Goal: Task Accomplishment & Management: Manage account settings

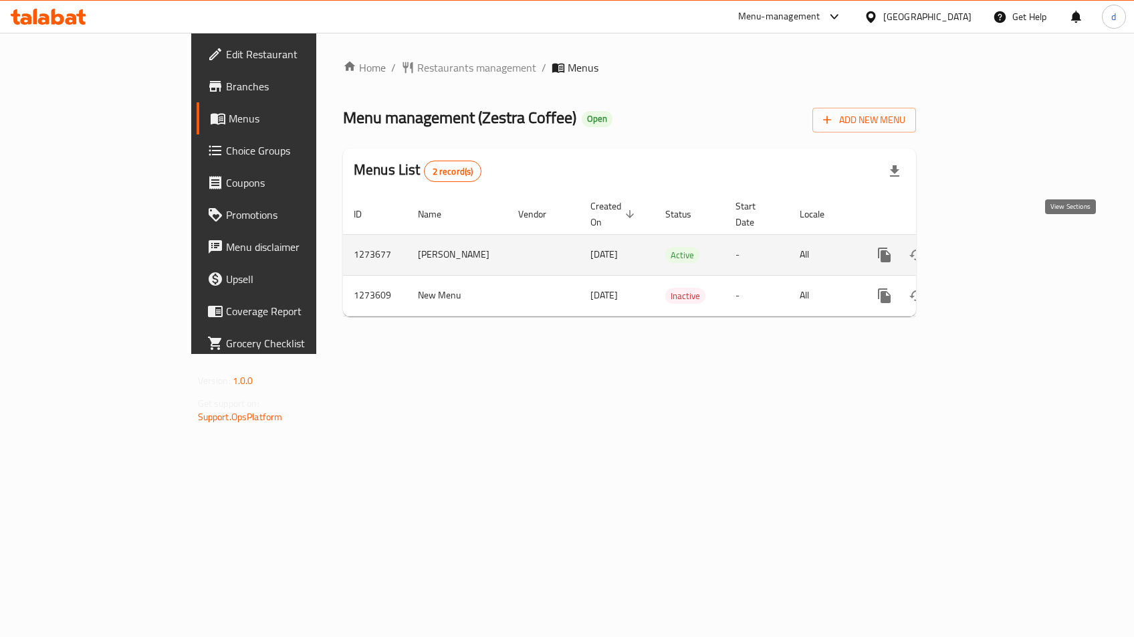
click at [987, 249] on icon "enhanced table" at bounding box center [981, 255] width 12 height 12
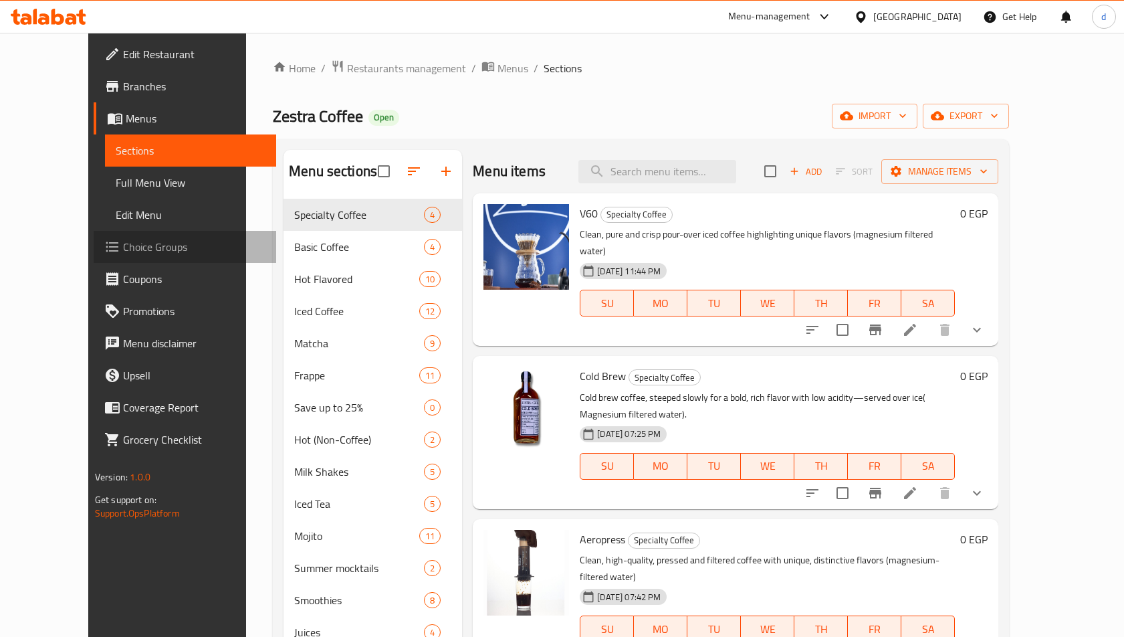
click at [123, 247] on span "Choice Groups" at bounding box center [194, 247] width 142 height 16
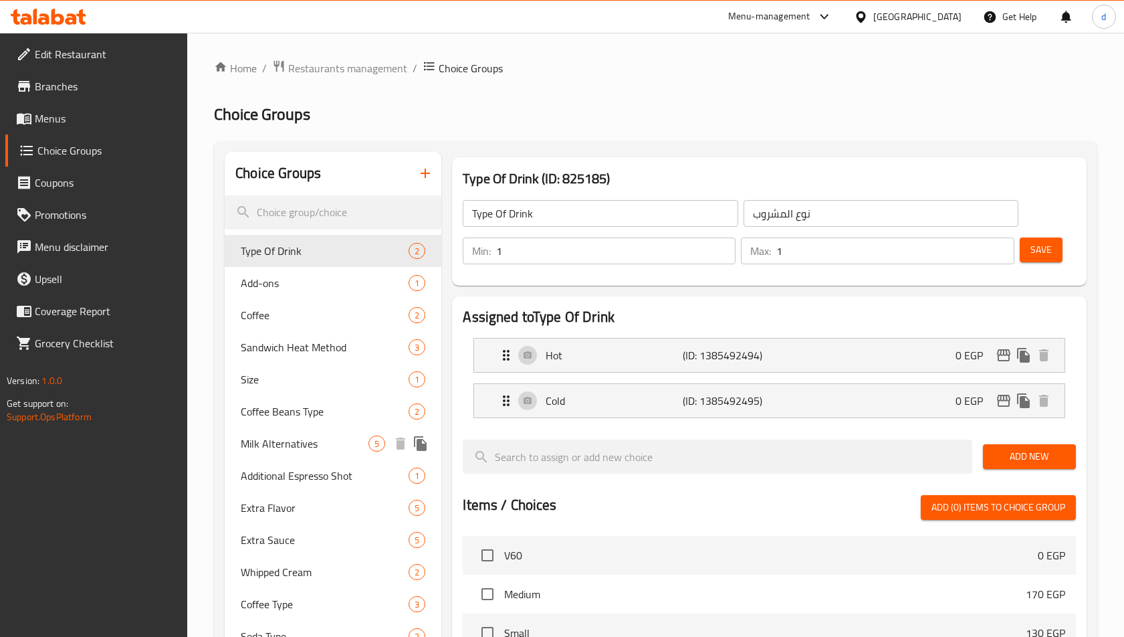
drag, startPoint x: 284, startPoint y: 435, endPoint x: 340, endPoint y: 426, distance: 57.0
click at [284, 436] on span "Milk Alternatives" at bounding box center [305, 443] width 128 height 16
type input "Milk Alternatives"
type input "بدائل الحليب"
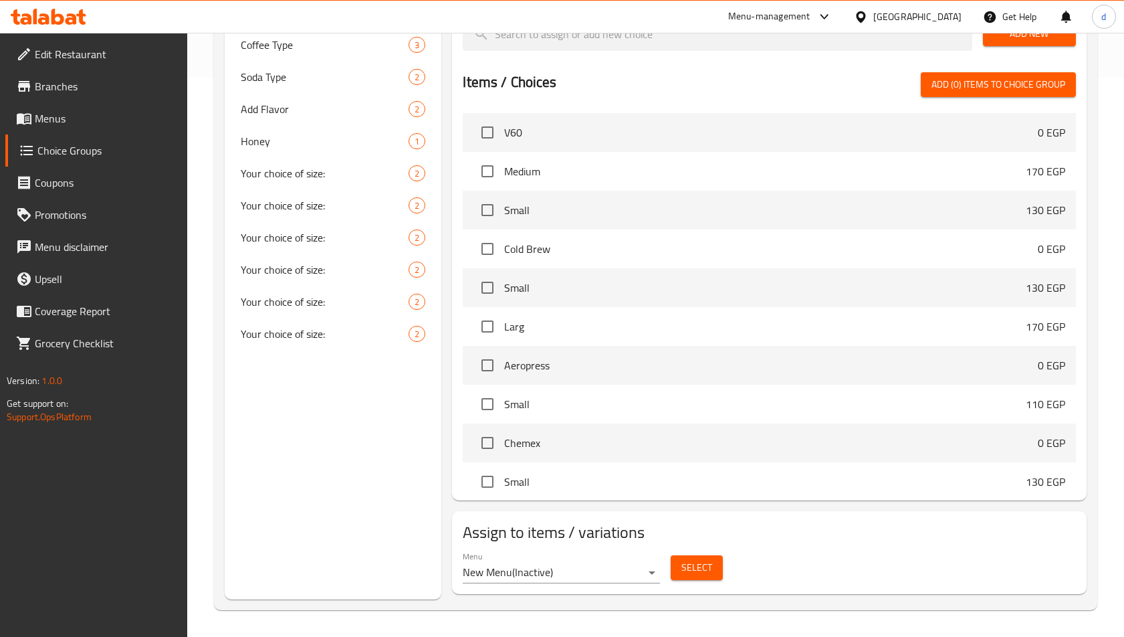
scroll to position [225, 0]
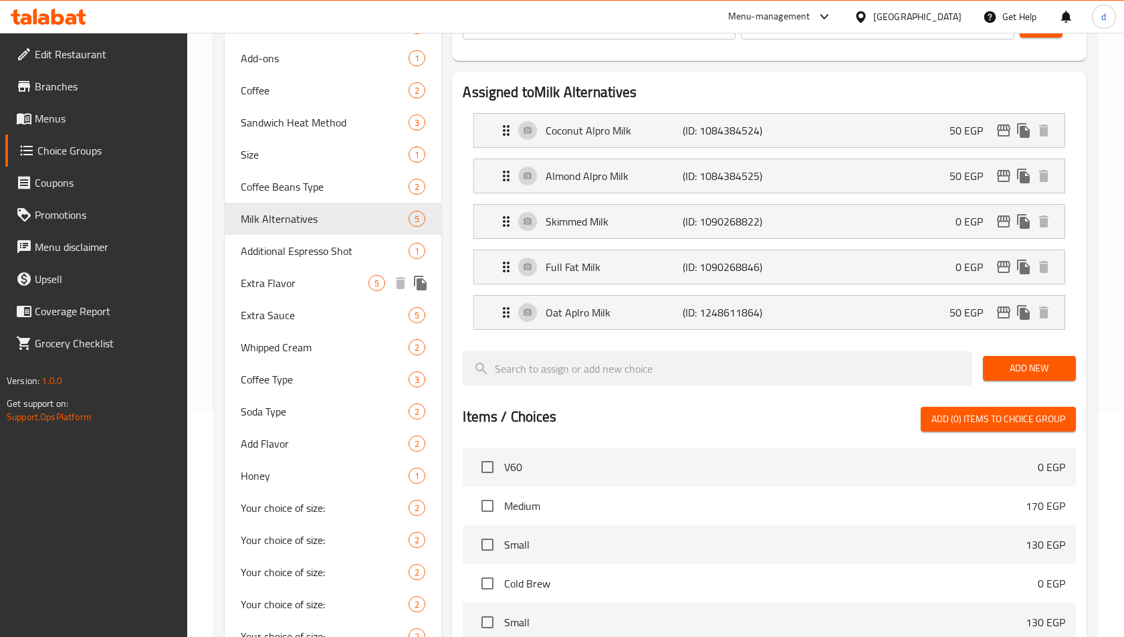
drag, startPoint x: 286, startPoint y: 277, endPoint x: 395, endPoint y: 316, distance: 115.9
click at [286, 277] on span "Extra Flavor" at bounding box center [305, 283] width 128 height 16
type input "Extra Flavor"
type input "نكهة اضافية"
type input "0"
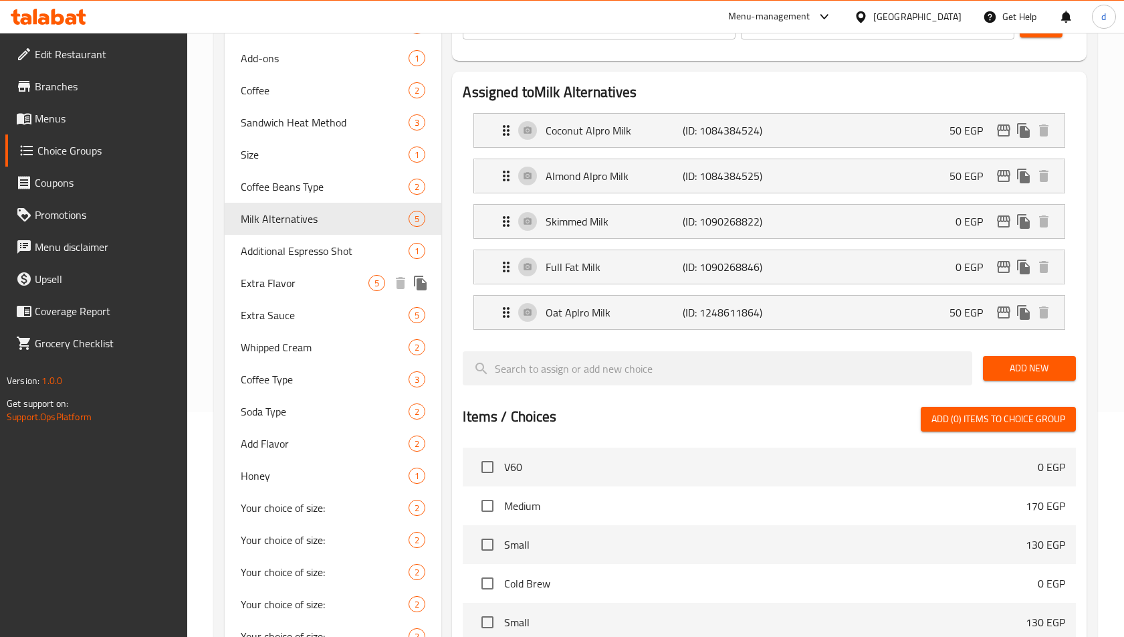
type input "4"
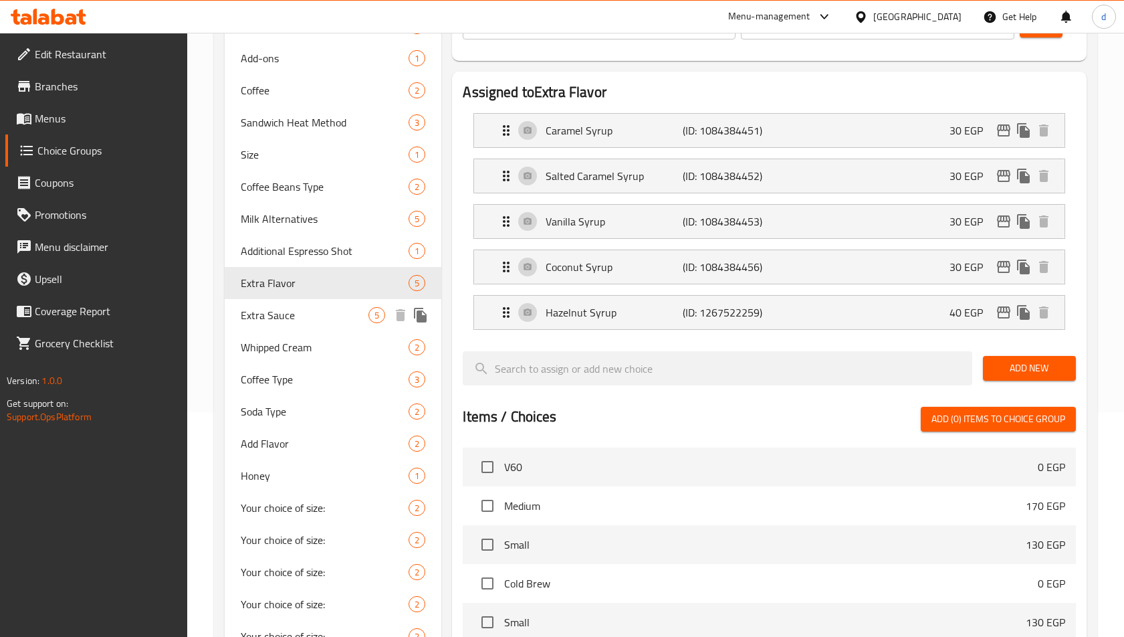
click at [296, 310] on span "Extra Sauce" at bounding box center [305, 315] width 128 height 16
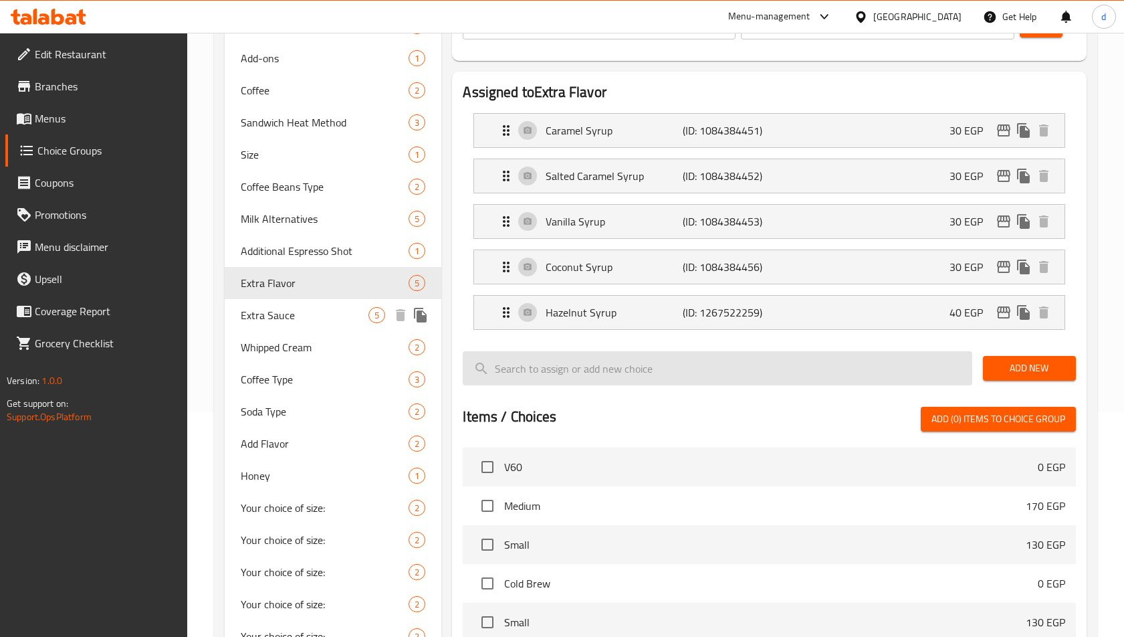
type input "Extra Sauce"
type input "صوص اضافي"
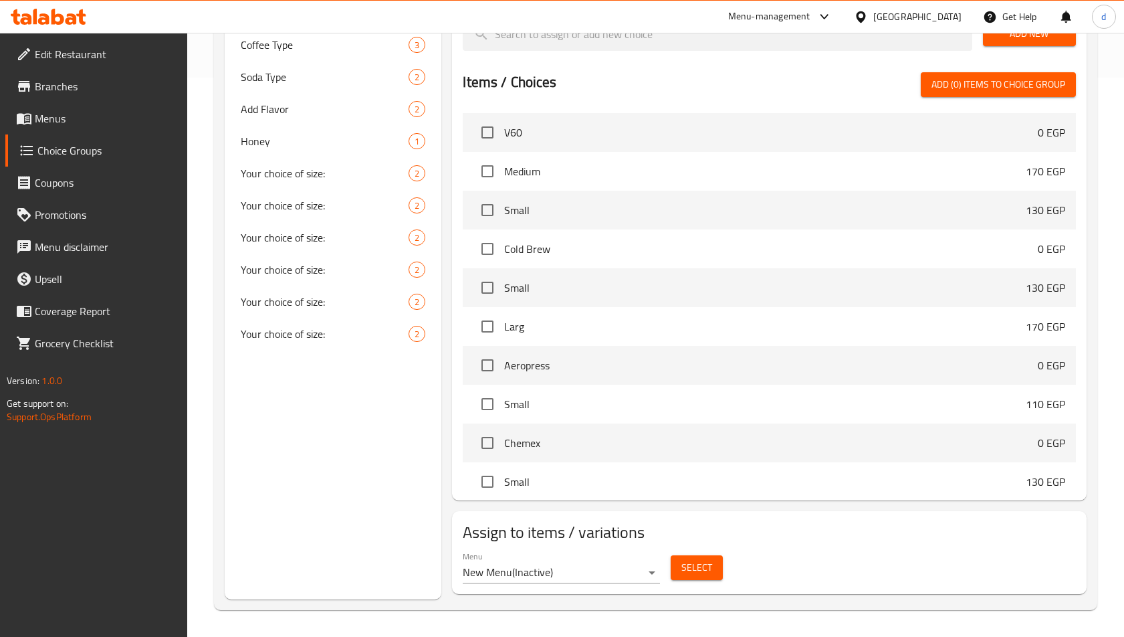
scroll to position [91, 0]
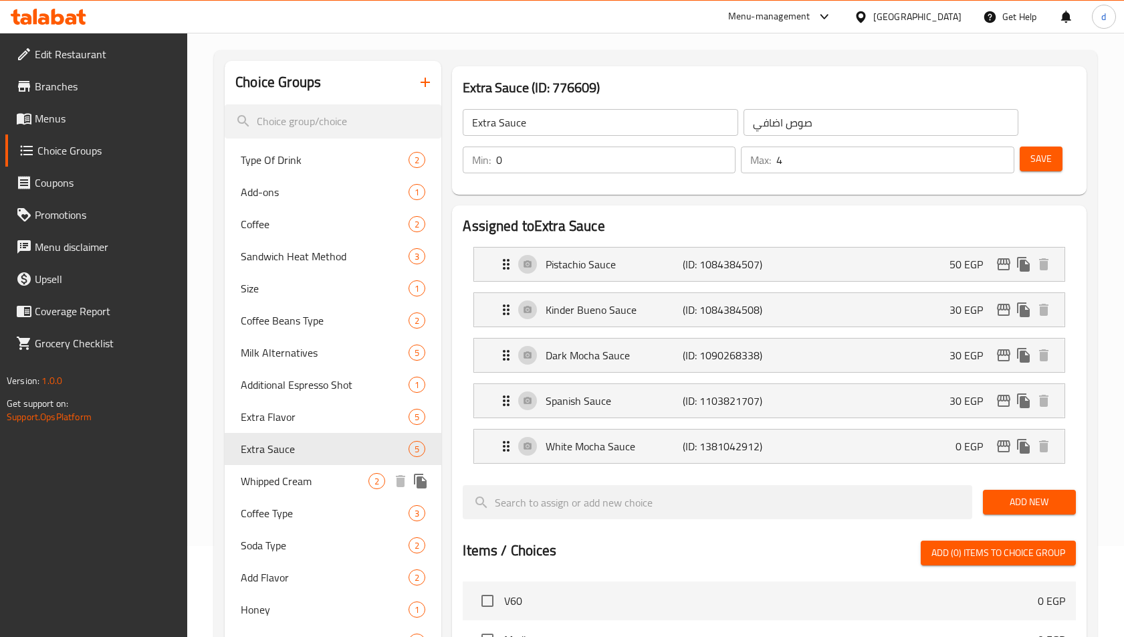
drag, startPoint x: 326, startPoint y: 468, endPoint x: 633, endPoint y: 457, distance: 307.1
click at [326, 468] on div "Whipped Cream 2" at bounding box center [333, 481] width 217 height 32
type input "Whipped Cream"
type input "كريمة مخفوقة"
type input "1"
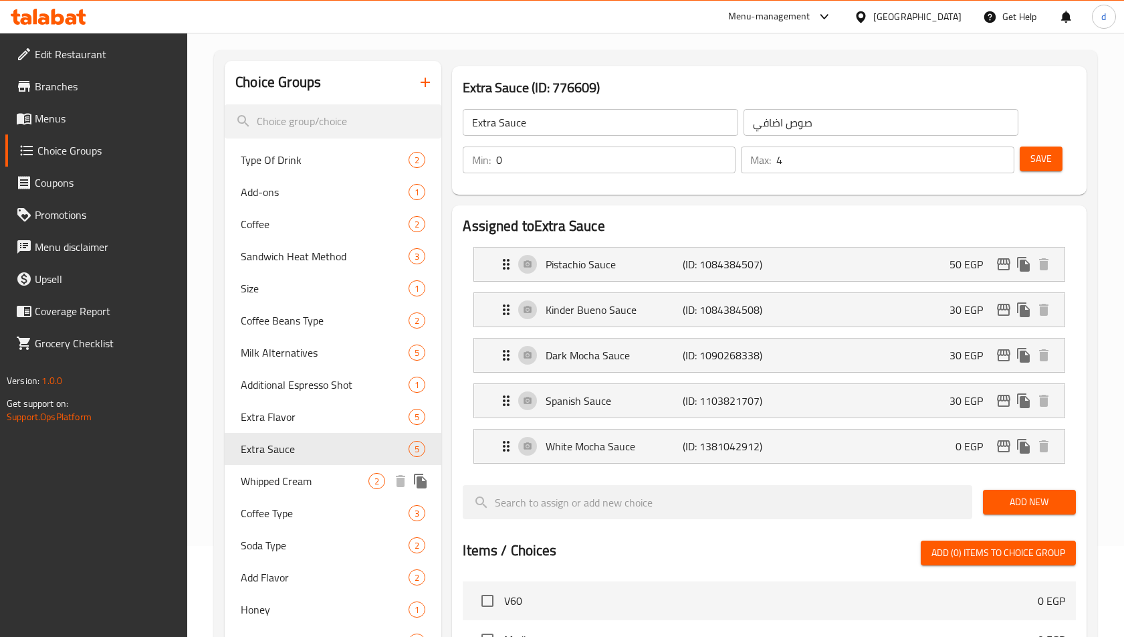
type input "1"
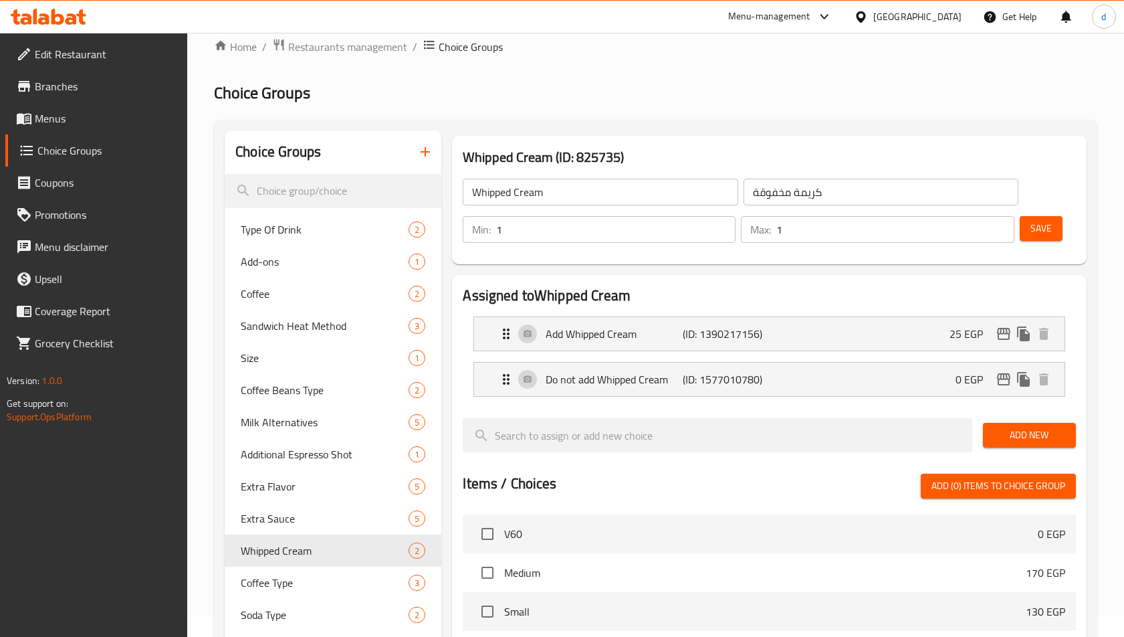
scroll to position [0, 0]
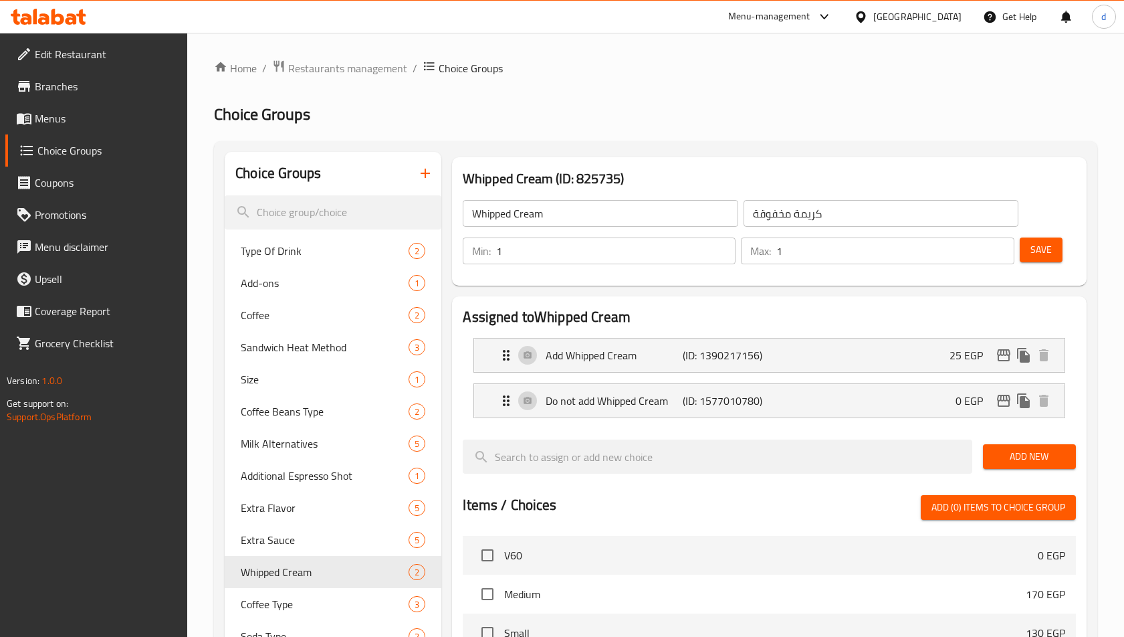
click at [67, 89] on span "Branches" at bounding box center [106, 86] width 142 height 16
